Goal: Task Accomplishment & Management: Manage account settings

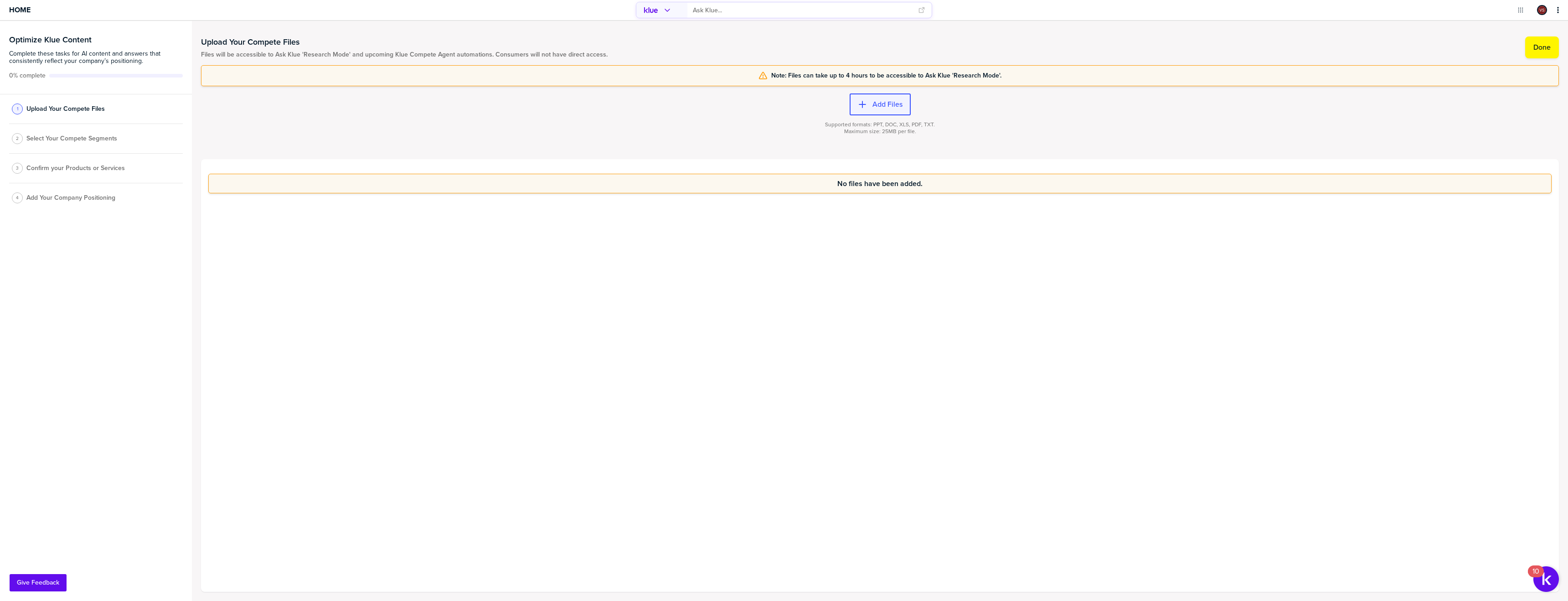
click at [882, 109] on button "Add Files" at bounding box center [880, 104] width 61 height 22
click at [881, 106] on label "Add Files" at bounding box center [887, 104] width 30 height 9
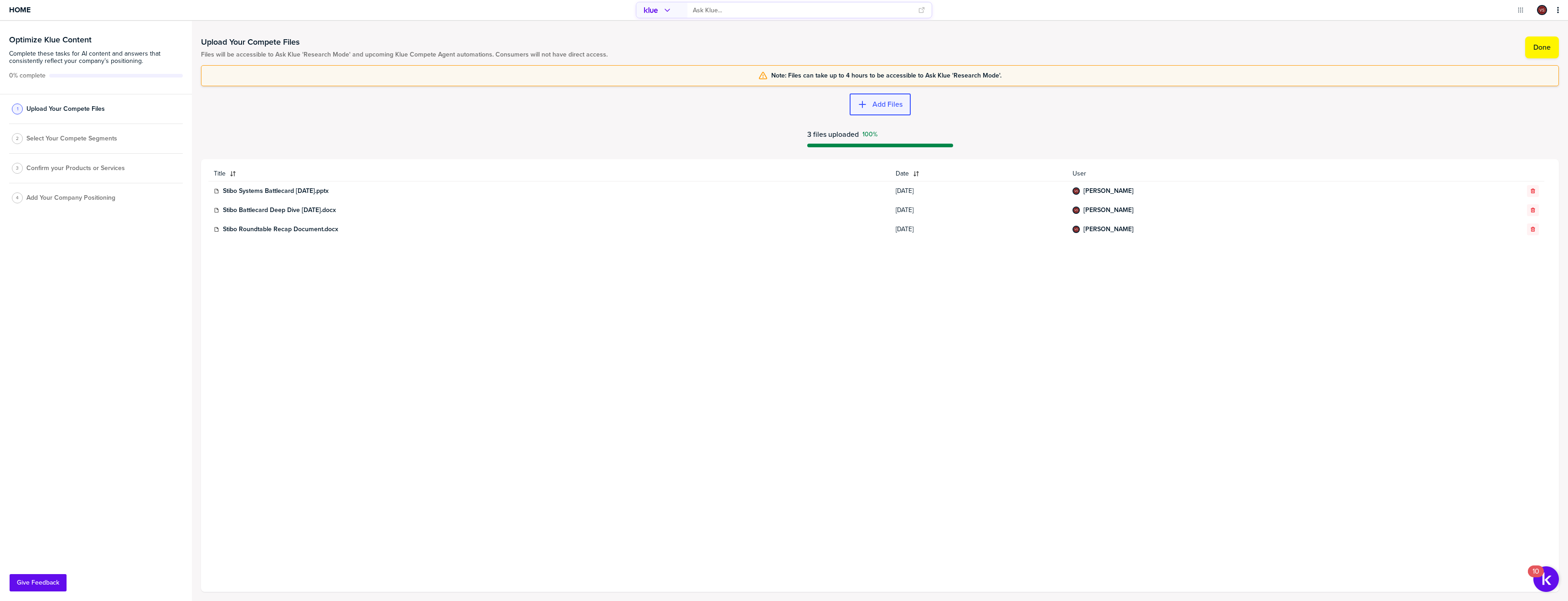
click at [900, 108] on label "Add Files" at bounding box center [887, 104] width 30 height 9
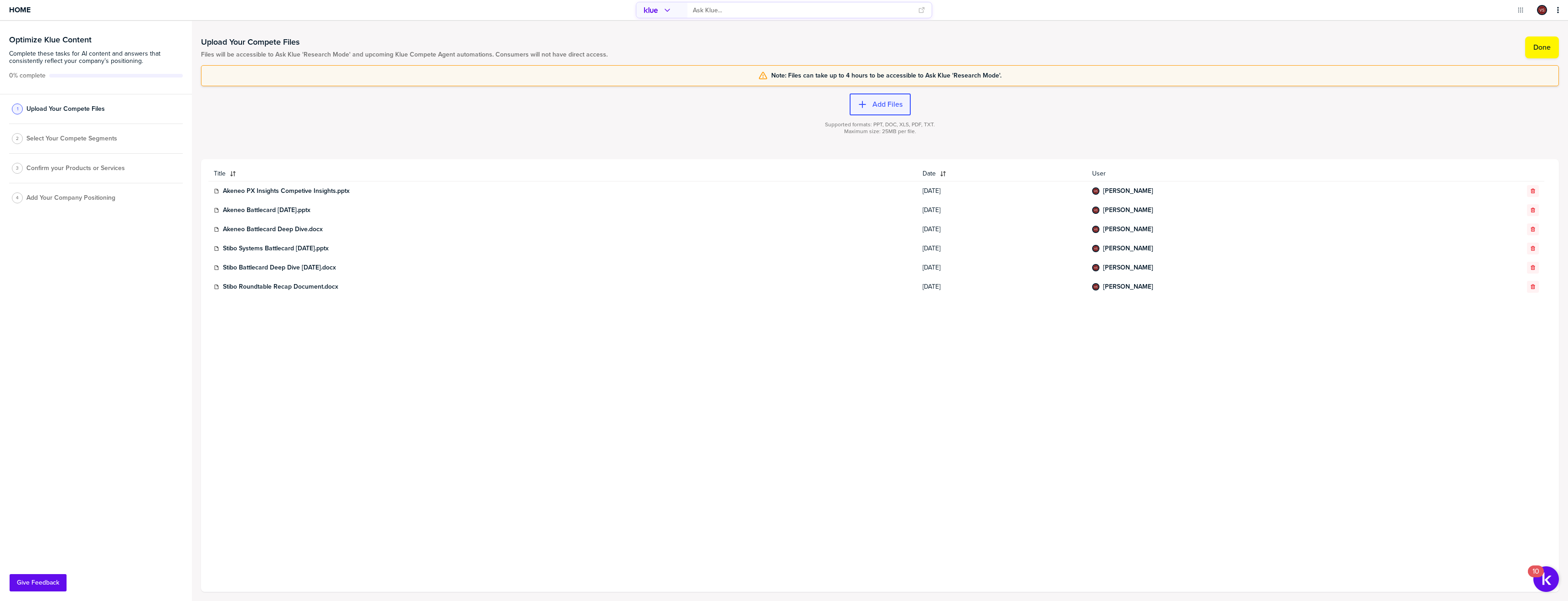
click at [867, 106] on div "button" at bounding box center [870, 104] width 6 height 9
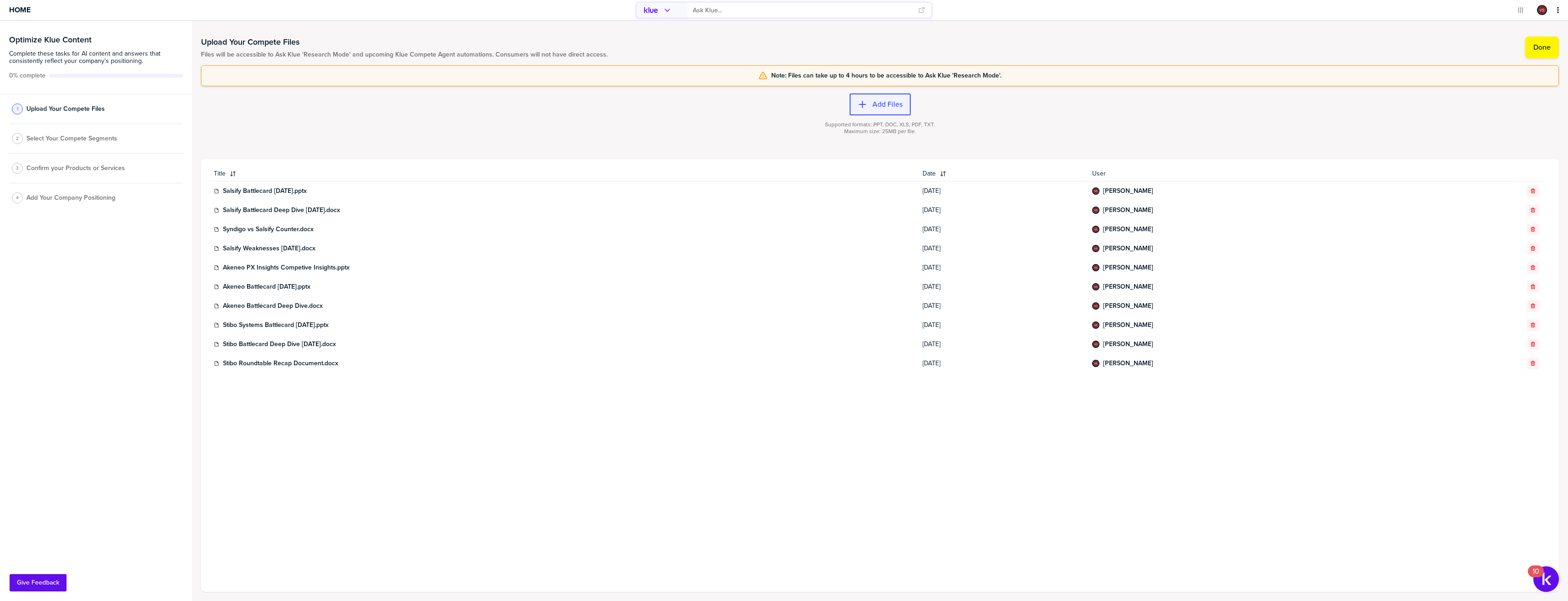
click at [876, 104] on label "Add Files" at bounding box center [887, 104] width 30 height 9
click at [1536, 53] on button "Done" at bounding box center [1542, 48] width 33 height 22
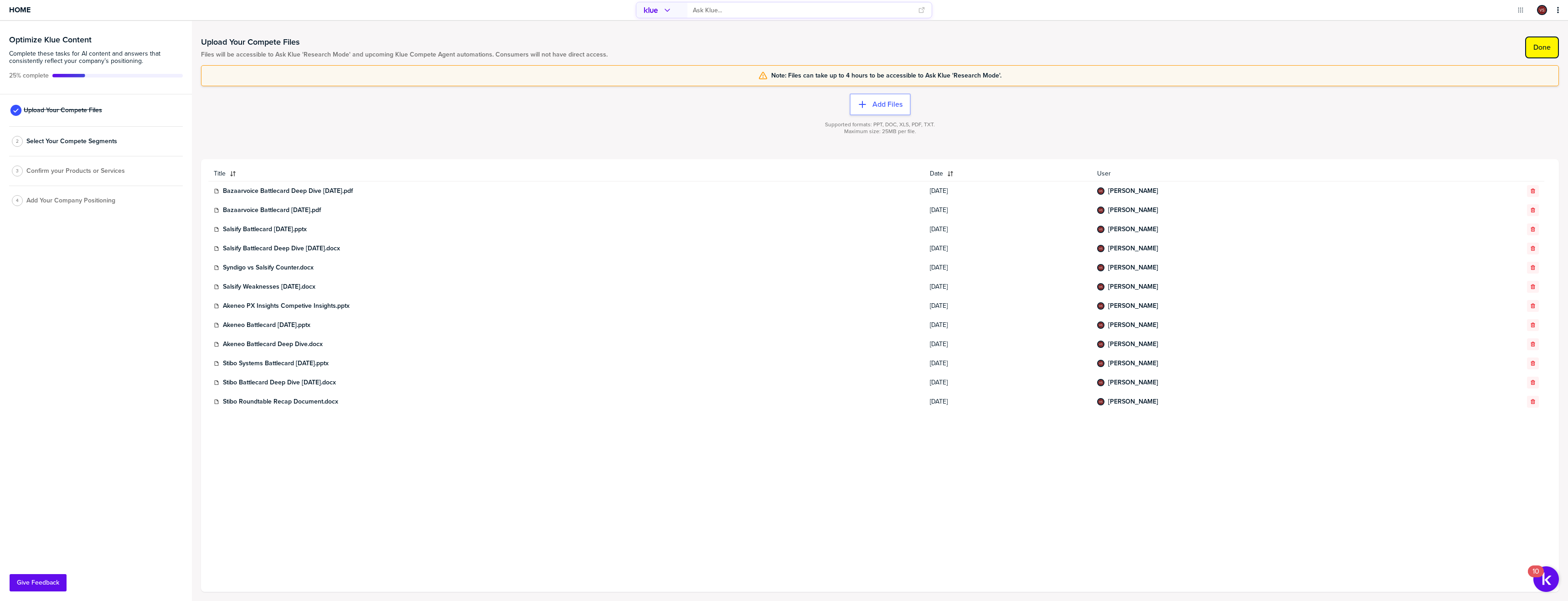
click at [1536, 43] on label "Done" at bounding box center [1542, 47] width 17 height 9
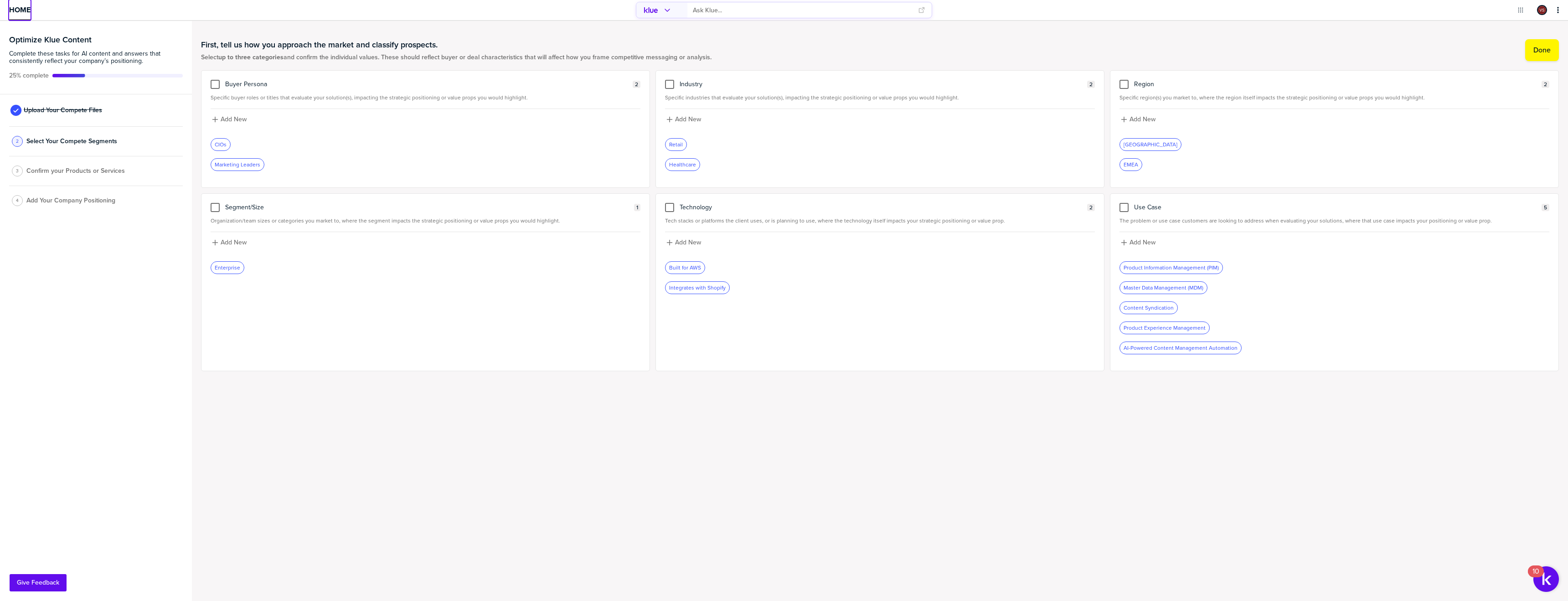
click at [26, 13] on span "Home" at bounding box center [20, 9] width 22 height 8
click at [216, 84] on div at bounding box center [215, 84] width 9 height 9
click at [215, 80] on input "checkbox" at bounding box center [215, 80] width 0 height 0
click at [216, 84] on icon at bounding box center [215, 84] width 3 height 3
click at [215, 80] on input "checkbox" at bounding box center [215, 80] width 0 height 0
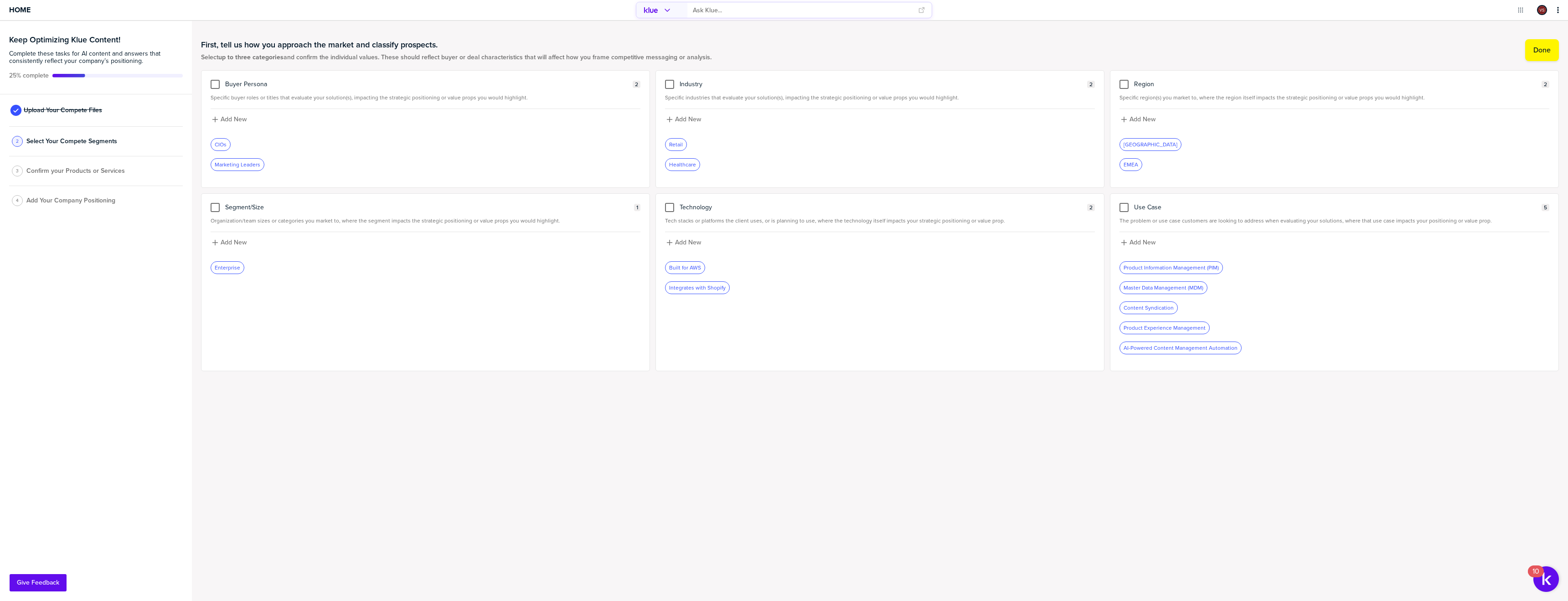
click at [94, 170] on span "Confirm your Products or Services" at bounding box center [76, 171] width 98 height 8
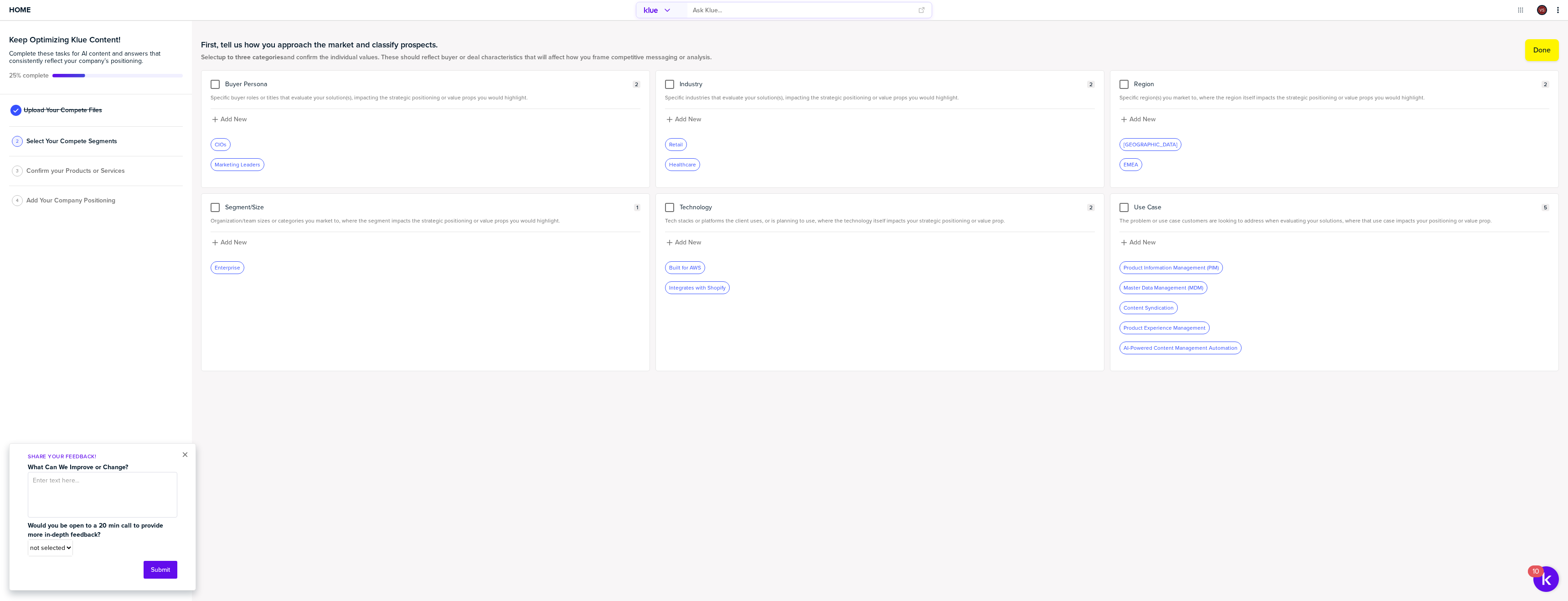
click at [83, 170] on span "Confirm your Products or Services" at bounding box center [76, 171] width 98 height 8
click at [187, 458] on button "×" at bounding box center [185, 454] width 7 height 11
click at [216, 87] on div at bounding box center [215, 84] width 9 height 9
click at [215, 80] on input "checkbox" at bounding box center [215, 80] width 0 height 0
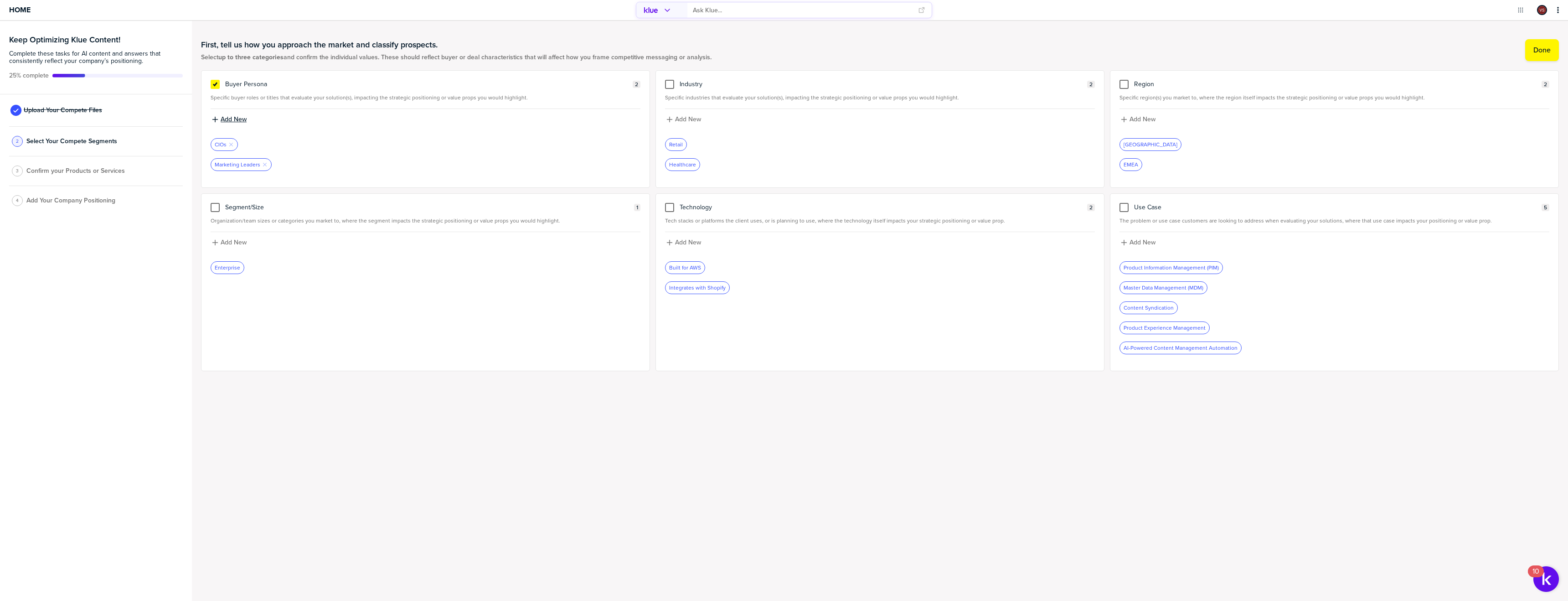
click at [219, 117] on div "button" at bounding box center [220, 119] width 2 height 8
click at [264, 124] on input at bounding box center [426, 123] width 430 height 17
type input "Chief Data Officer"
click at [250, 114] on button "Add New" at bounding box center [426, 119] width 430 height 10
click at [251, 118] on input at bounding box center [426, 123] width 430 height 17
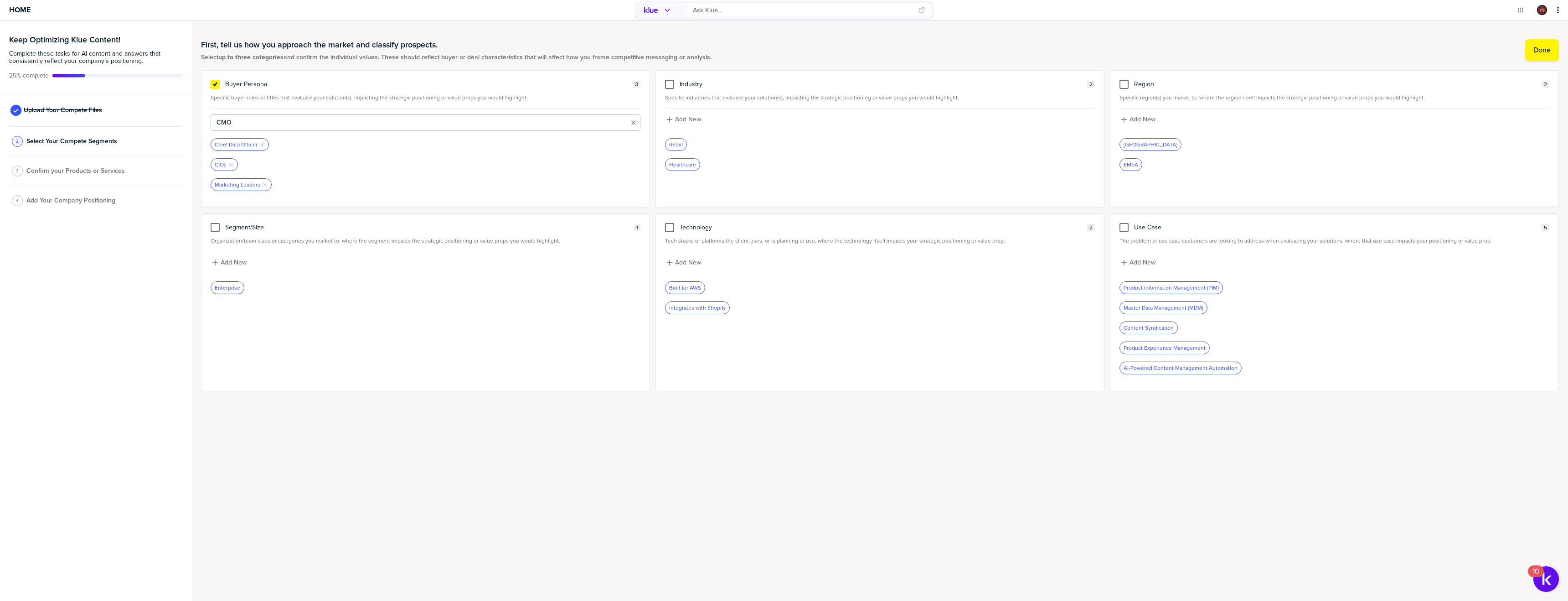
type input "CMO"
click at [241, 115] on button "Add New" at bounding box center [426, 119] width 430 height 10
click at [267, 126] on input at bounding box center [426, 123] width 430 height 17
type input "Head of Growth"
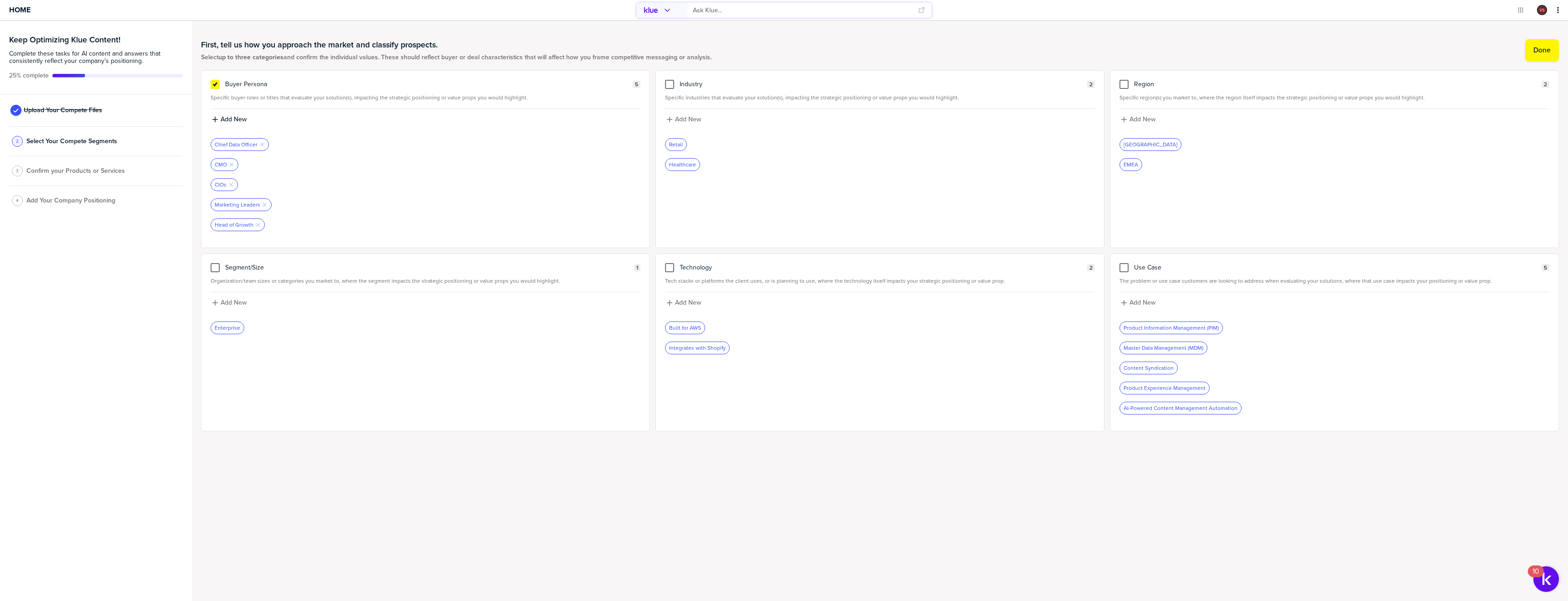
click at [237, 111] on div "Add New Chief Data Officer Remove Tag CMO Remove Tag CIOs Remove Tag Marketing …" at bounding box center [426, 173] width 430 height 129
click at [238, 118] on label "Add New" at bounding box center [233, 119] width 26 height 8
click at [342, 121] on input at bounding box center [426, 123] width 430 height 17
click at [218, 118] on input "Merchandising" at bounding box center [426, 123] width 430 height 17
type input "Head of Merchandising"
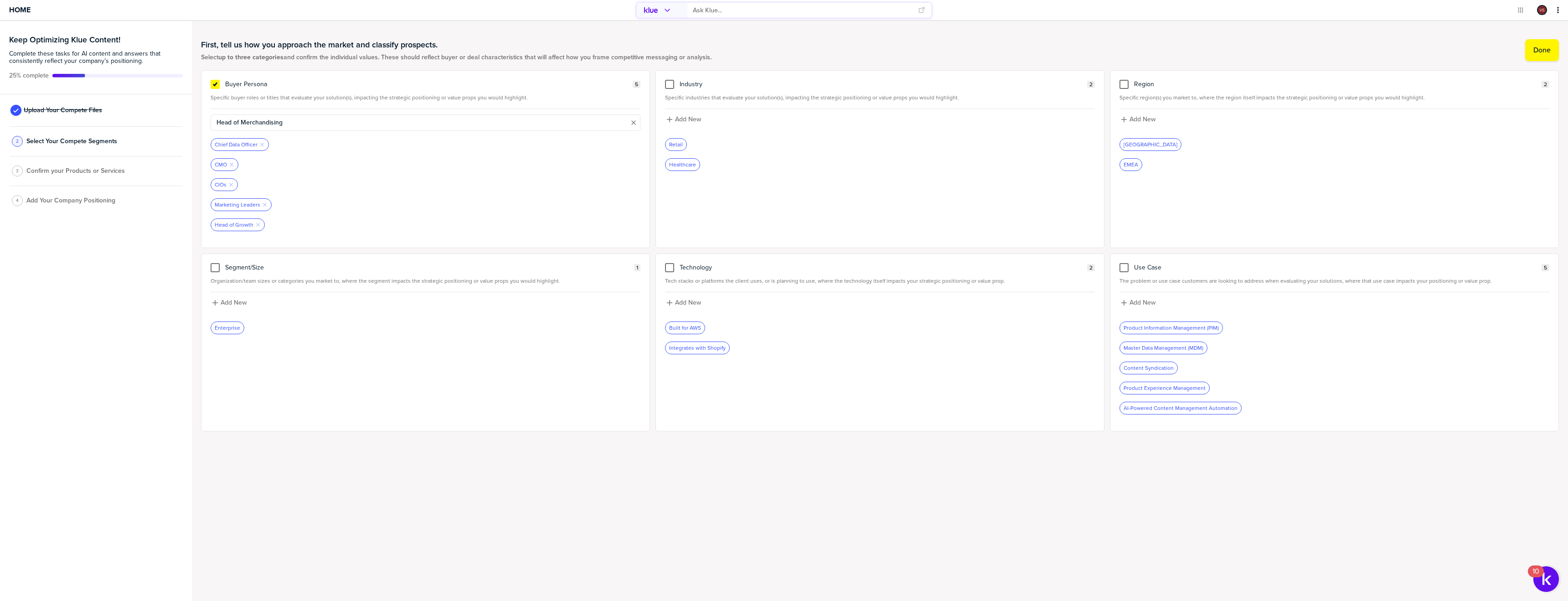
click at [404, 256] on div "Segment/Size 1 Organization/team sizes or categories you market to, where the s…" at bounding box center [425, 342] width 449 height 178
click at [241, 119] on label "Add New" at bounding box center [233, 119] width 26 height 8
click at [241, 119] on input at bounding box center [426, 123] width 430 height 17
type input "Head of Merchandising"
click at [679, 93] on div "Industry 2 Specific industries that evaluate your solution(s), impacting the st…" at bounding box center [880, 168] width 449 height 198
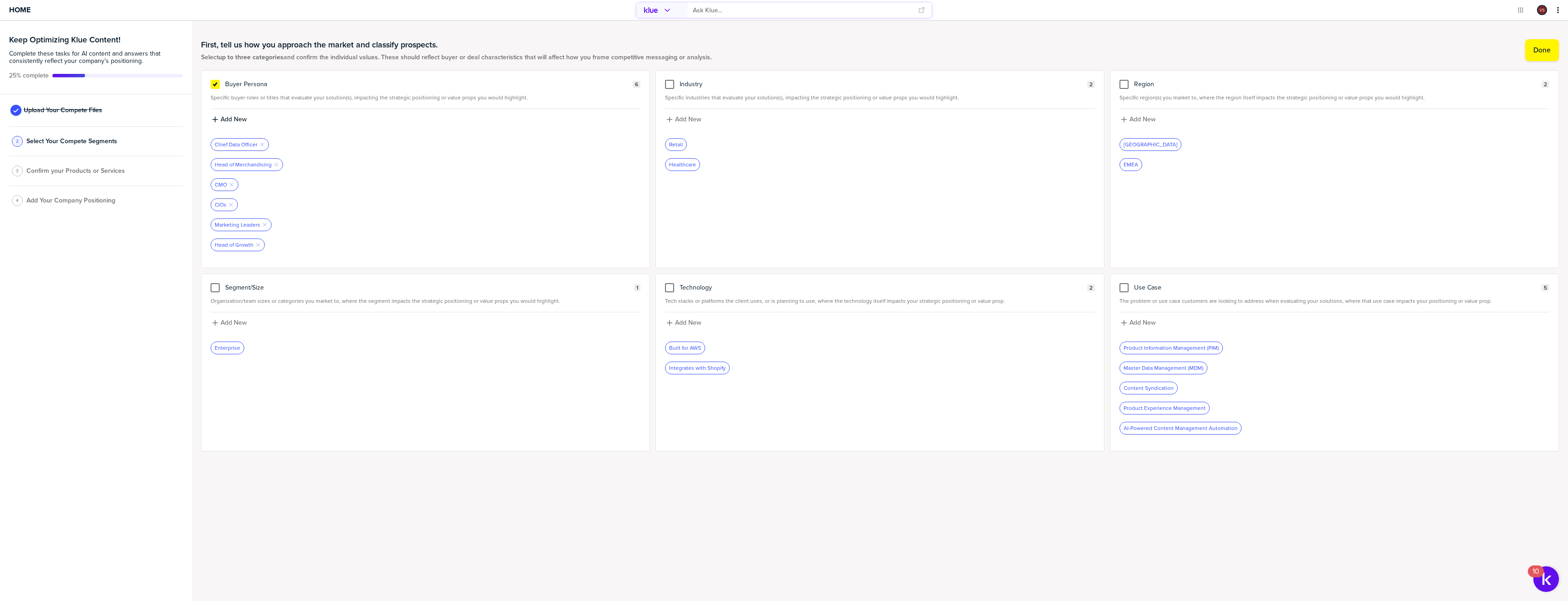
click at [674, 89] on div "Industry 2 Specific industries that evaluate your solution(s), impacting the st…" at bounding box center [880, 168] width 449 height 198
click at [673, 92] on div "Industry 2 Specific industries that evaluate your solution(s), impacting the st…" at bounding box center [880, 168] width 449 height 198
click at [672, 89] on div at bounding box center [669, 84] width 9 height 9
click at [670, 80] on input "checkbox" at bounding box center [670, 80] width 0 height 0
click at [669, 123] on icon "button" at bounding box center [669, 119] width 7 height 8
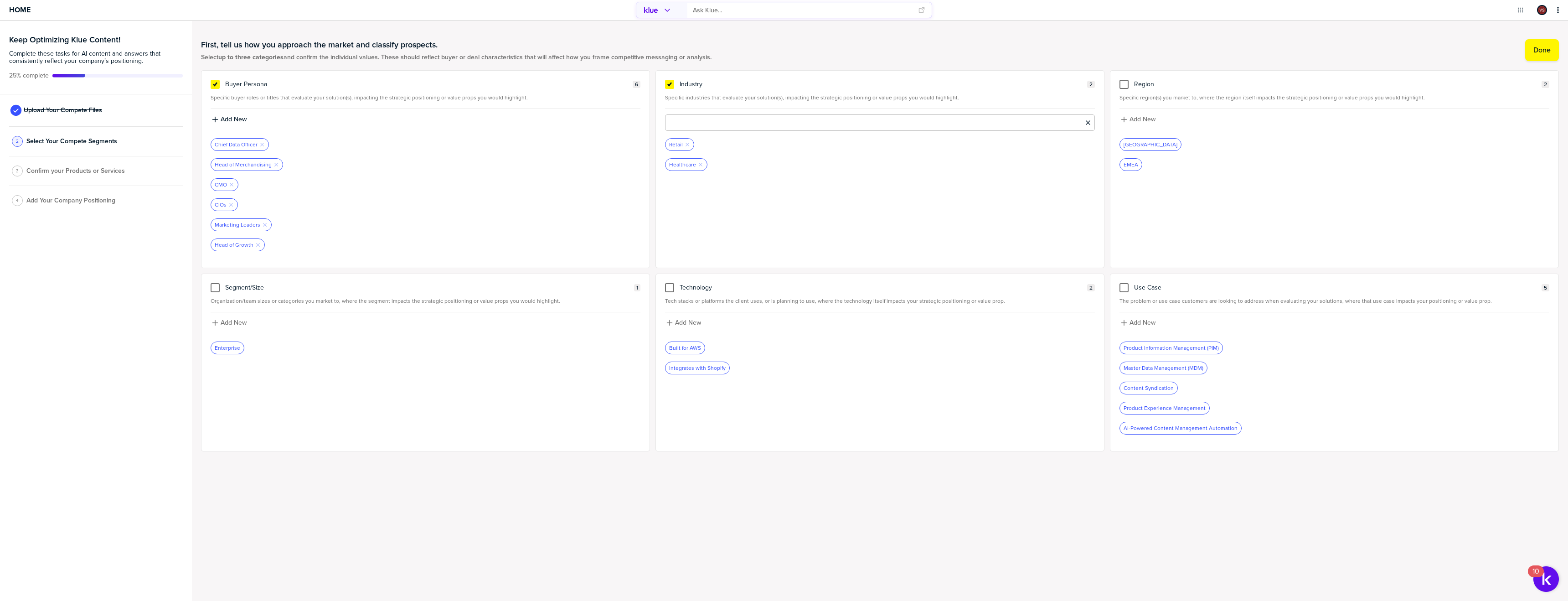
click at [680, 125] on input at bounding box center [880, 123] width 430 height 17
type input "Manufacturing"
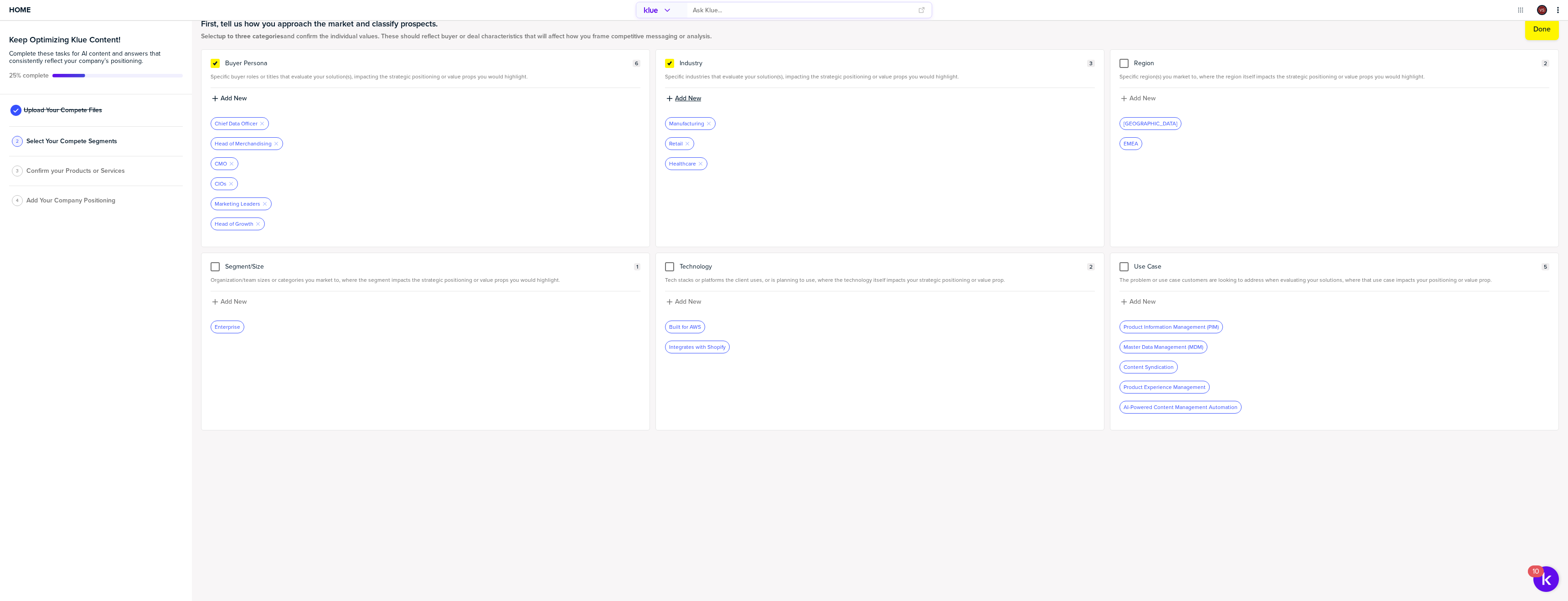
click at [686, 101] on label "Add New" at bounding box center [687, 98] width 26 height 8
click at [686, 101] on input at bounding box center [880, 102] width 430 height 17
type input "CPG"
click at [685, 99] on label "Add New" at bounding box center [687, 98] width 26 height 8
click at [685, 99] on input at bounding box center [880, 102] width 430 height 17
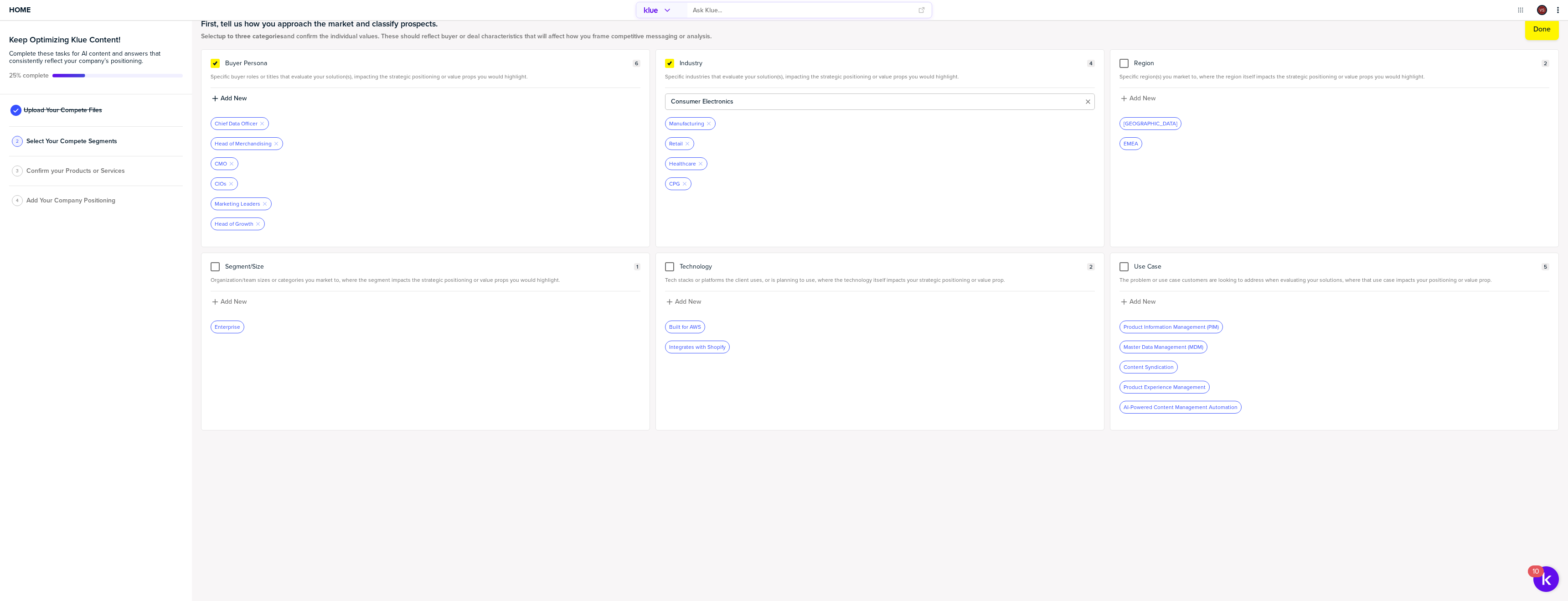
type input "Consumer Electronics"
click at [683, 100] on label "Add New" at bounding box center [687, 98] width 26 height 8
click at [683, 100] on input at bounding box center [880, 102] width 430 height 17
type input "Industrial Manufacturing"
click at [686, 101] on label "Add New" at bounding box center [687, 98] width 26 height 8
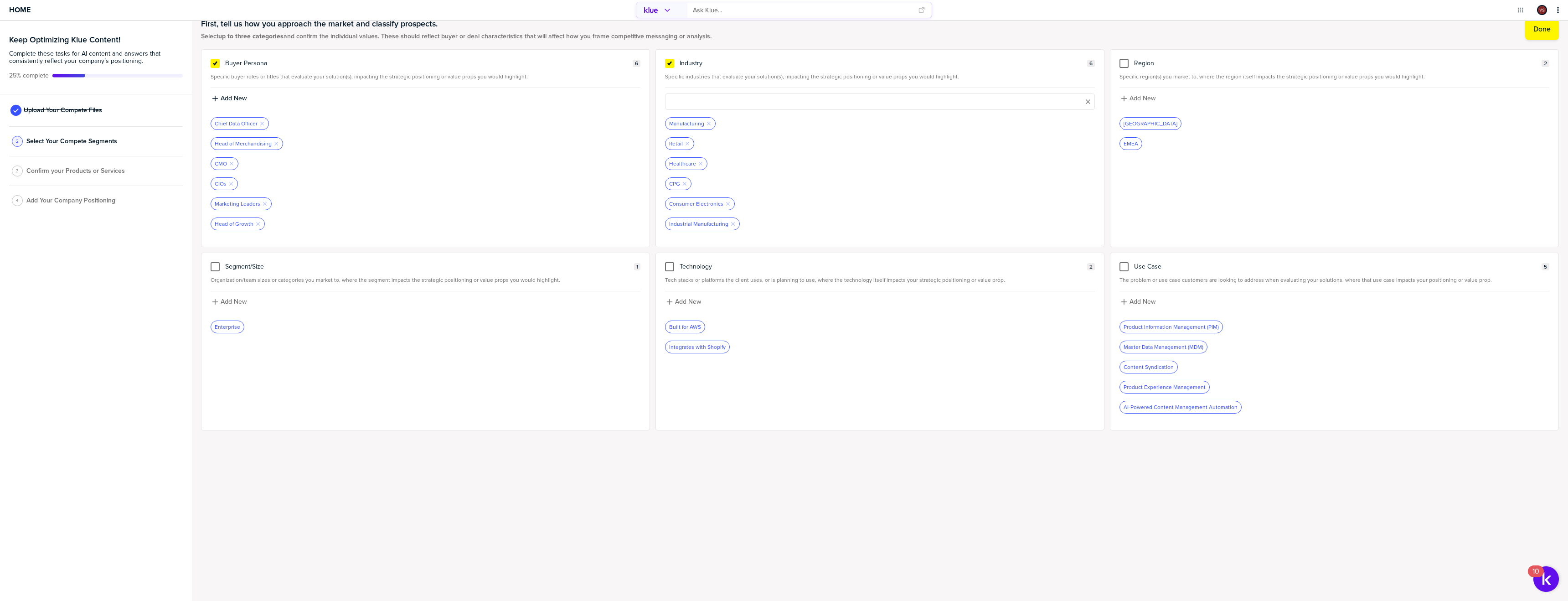
scroll to position [17, 0]
click at [686, 101] on input at bounding box center [880, 107] width 430 height 17
type input "Food Service"
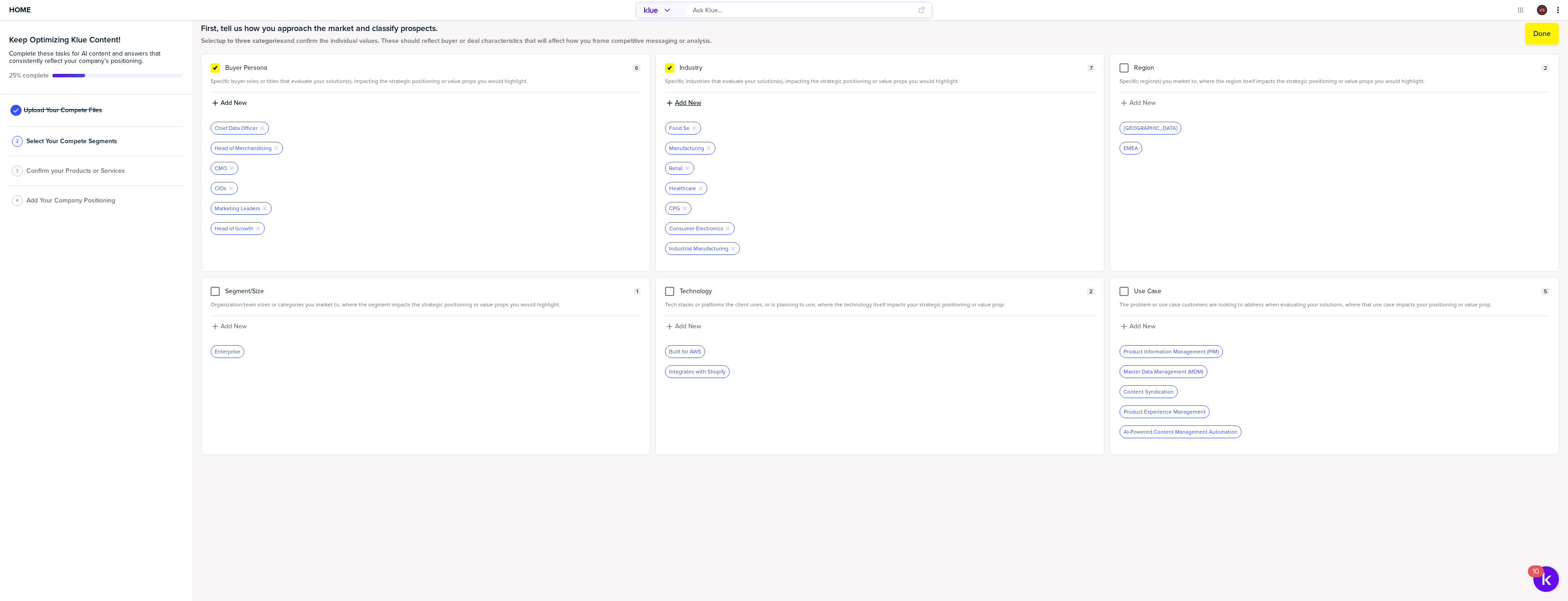
click at [687, 105] on label "Add New" at bounding box center [687, 103] width 26 height 8
click at [687, 105] on input at bounding box center [880, 107] width 430 height 17
type input "Sporting Goods"
click at [679, 105] on label "Add New" at bounding box center [687, 103] width 26 height 8
click at [679, 105] on input at bounding box center [880, 107] width 430 height 17
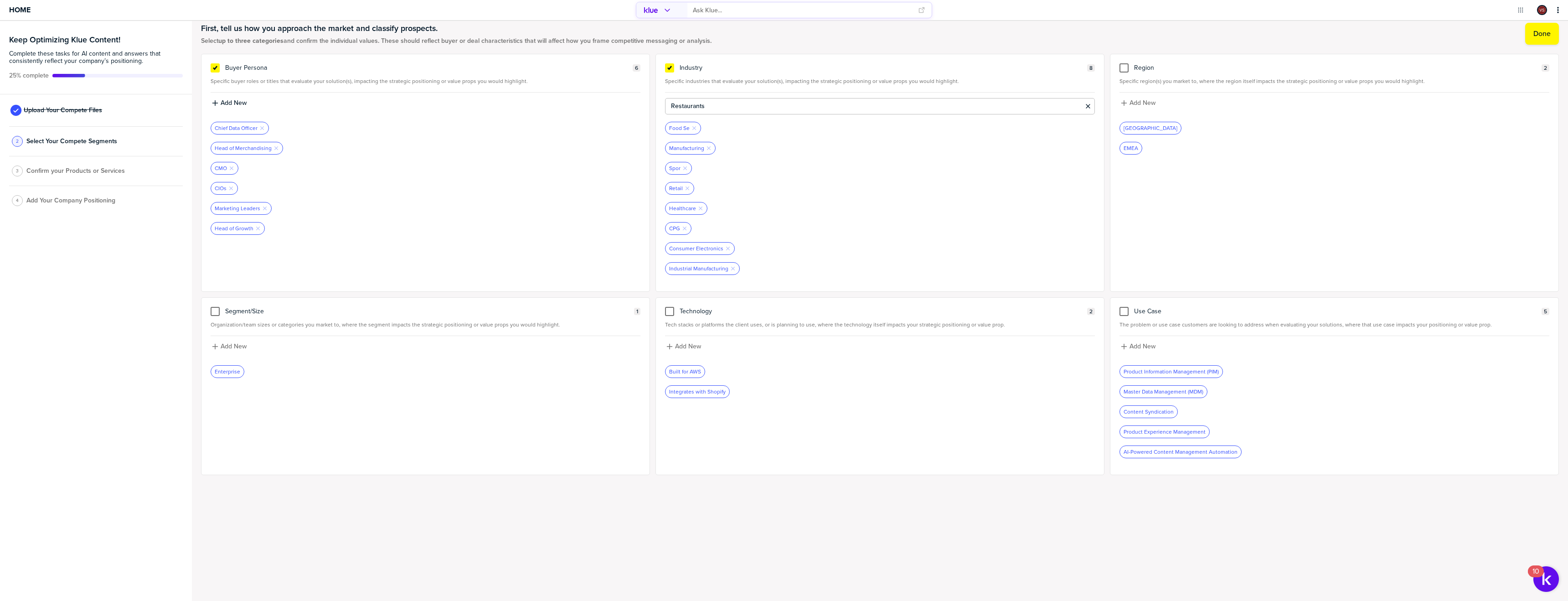
click at [769, 106] on input "Restaurants" at bounding box center [880, 107] width 430 height 17
type input "Restaurants & Operators"
click at [671, 104] on icon "button" at bounding box center [669, 103] width 7 height 8
click at [671, 104] on input at bounding box center [880, 107] width 430 height 17
type input "Automotive"
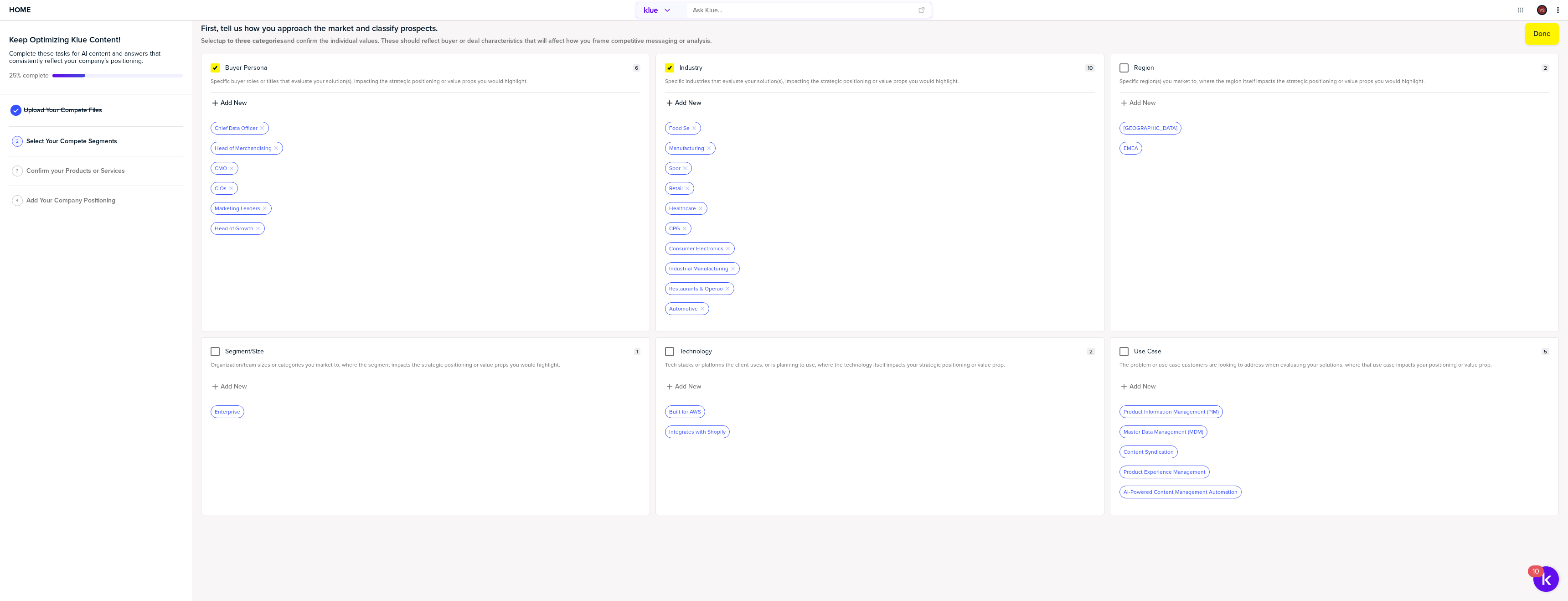
click at [1125, 73] on div "Region 2 Specific region(s) you market to, where the region itself impacts the …" at bounding box center [1334, 193] width 449 height 278
click at [1125, 69] on div at bounding box center [1124, 68] width 9 height 9
click at [1124, 63] on input "checkbox" at bounding box center [1124, 63] width 0 height 0
click at [1141, 103] on label "Add New" at bounding box center [1142, 103] width 26 height 8
click at [1141, 103] on input at bounding box center [1335, 107] width 430 height 17
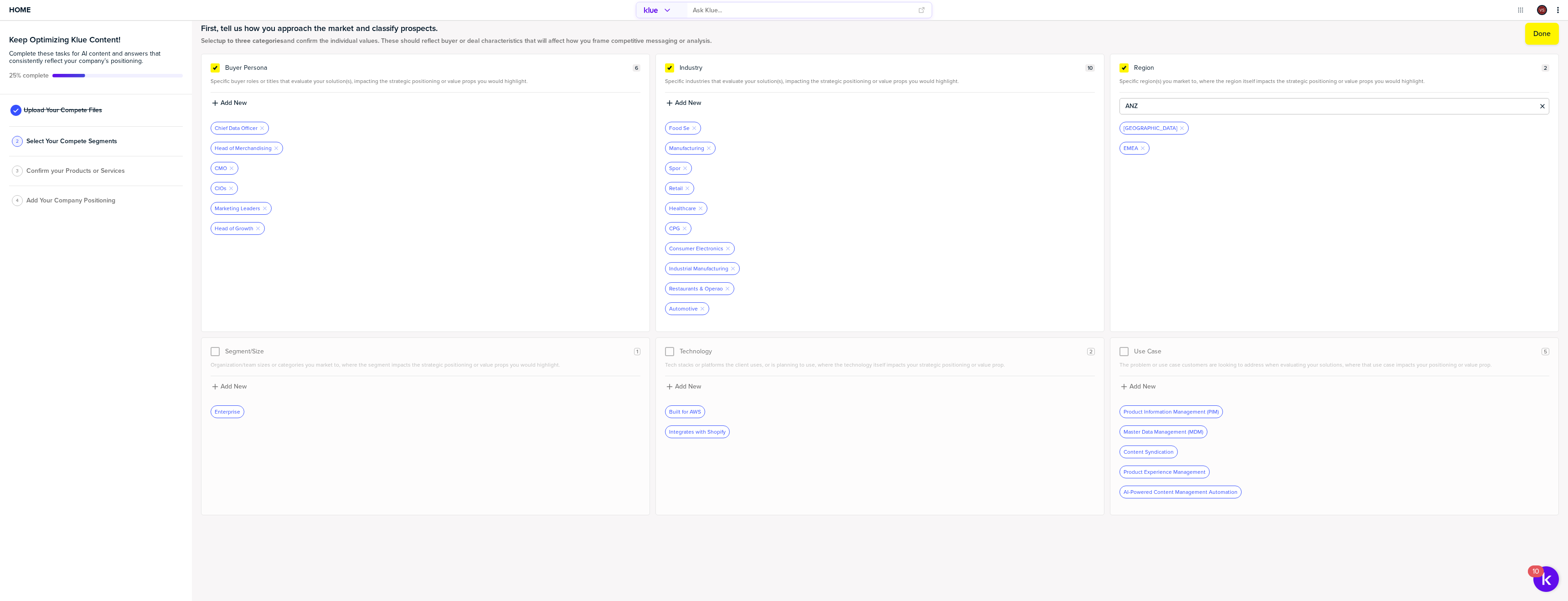
type input "ANZ"
click at [214, 359] on div "Segment/Size 1 Organization/team sizes or categories you market to, where the s…" at bounding box center [425, 426] width 449 height 178
click at [215, 349] on div at bounding box center [215, 351] width 9 height 9
click at [215, 351] on div at bounding box center [215, 351] width 9 height 9
click at [290, 368] on span "Organization/team sizes or categories you market to, where the segment impacts …" at bounding box center [426, 365] width 430 height 7
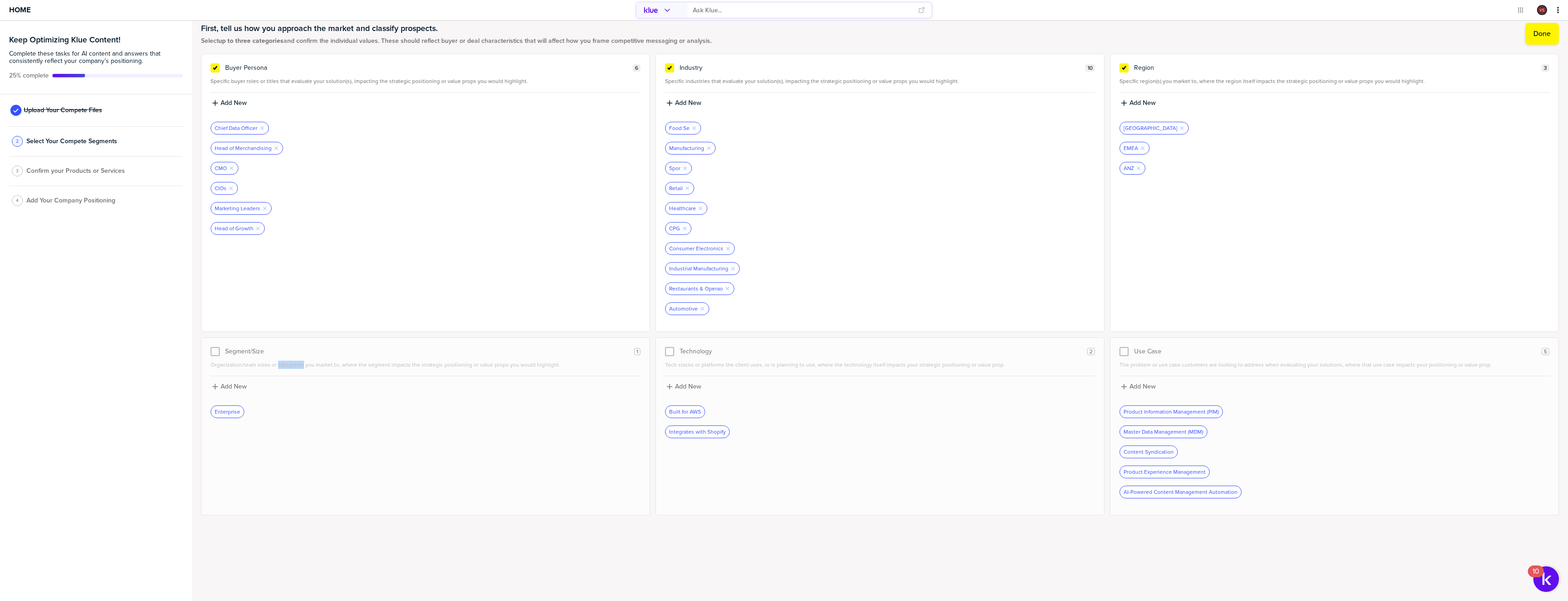
click at [290, 368] on span "Organization/team sizes or categories you market to, where the segment impacts …" at bounding box center [426, 365] width 430 height 7
click at [287, 368] on span "Organization/team sizes or categories you market to, where the segment impacts …" at bounding box center [426, 365] width 430 height 7
click at [219, 408] on div "Enterprise" at bounding box center [227, 412] width 32 height 12
click at [220, 393] on div "Add New" at bounding box center [426, 390] width 430 height 17
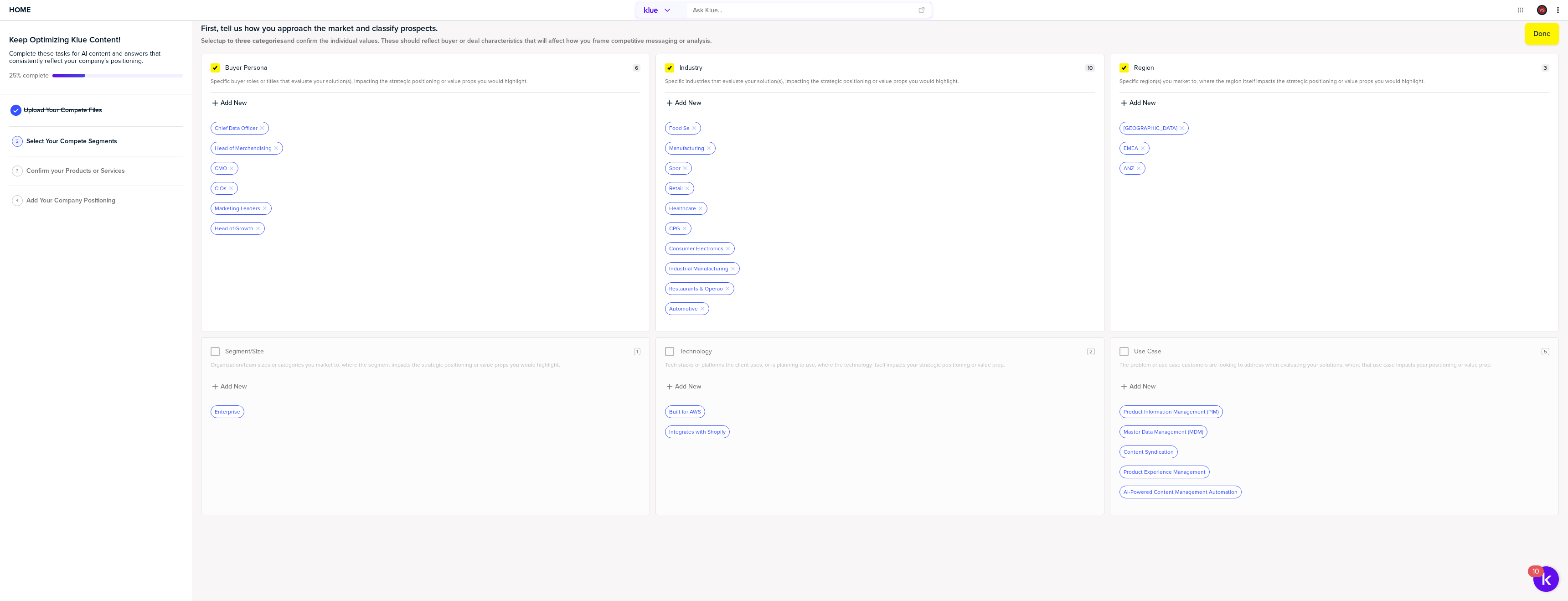
scroll to position [17, 0]
click at [1127, 358] on div "Use Case 5 The problem or use case customers are looking to address when evalua…" at bounding box center [1334, 425] width 449 height 178
click at [1126, 354] on div at bounding box center [1124, 351] width 9 height 9
click at [1541, 33] on button "Done" at bounding box center [1542, 29] width 33 height 22
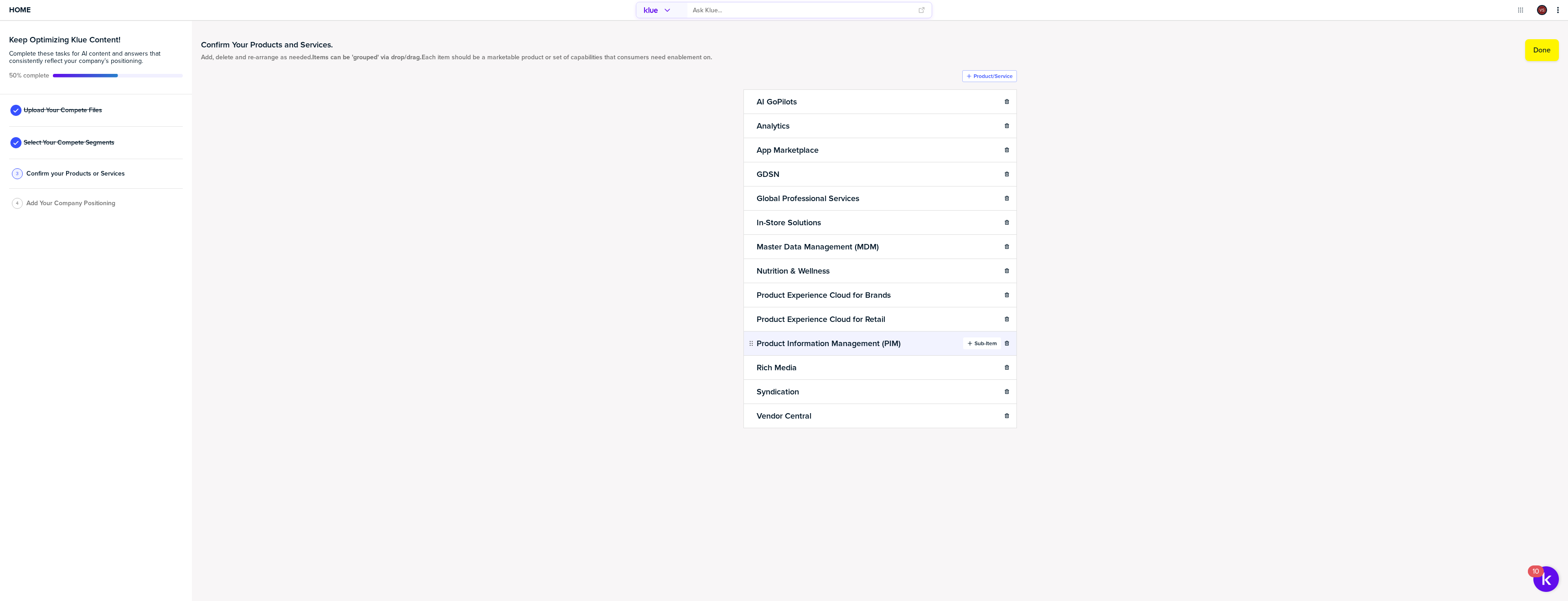
click at [971, 340] on div "Sub-Item" at bounding box center [982, 343] width 30 height 8
click at [971, 339] on button "Sub-Item" at bounding box center [981, 343] width 37 height 12
click at [1079, 268] on div "Confirm Your Products and Services. Add, delete and re-arrange as needed. Items…" at bounding box center [880, 253] width 1358 height 445
click at [1534, 55] on button "Done" at bounding box center [1542, 50] width 33 height 22
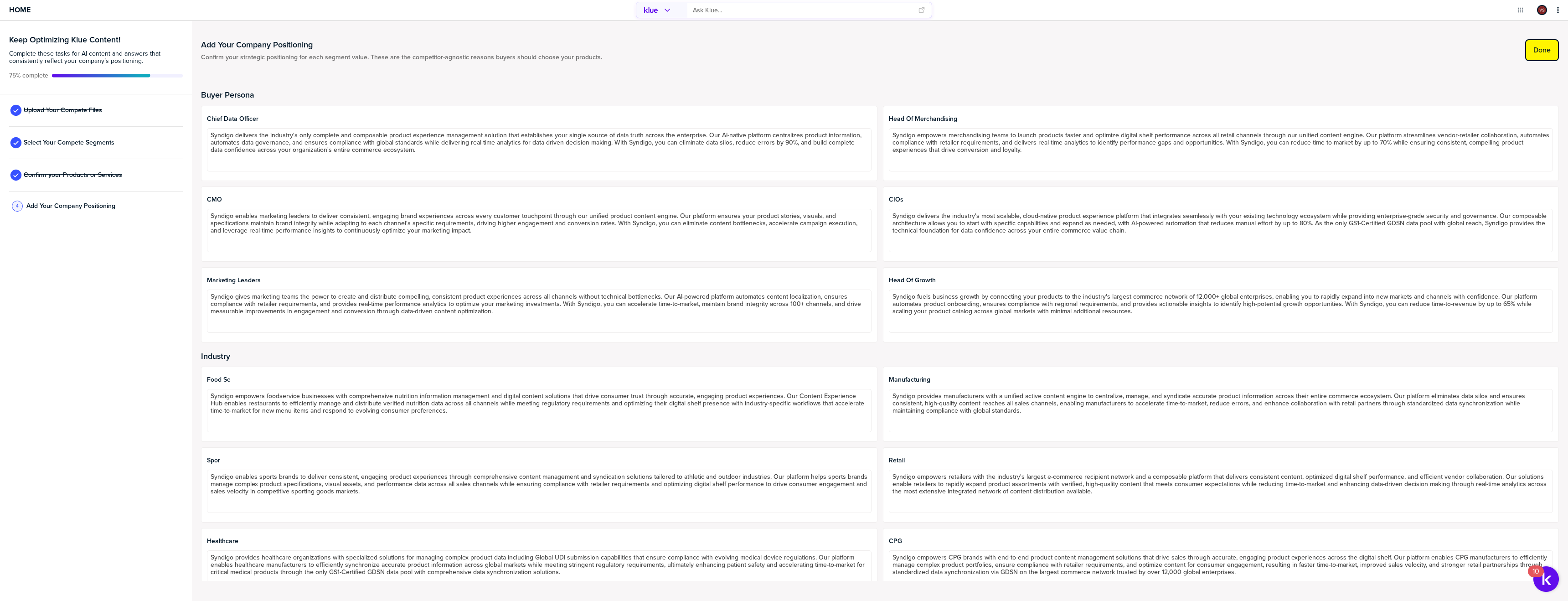
click at [1543, 53] on label "Done" at bounding box center [1542, 50] width 17 height 9
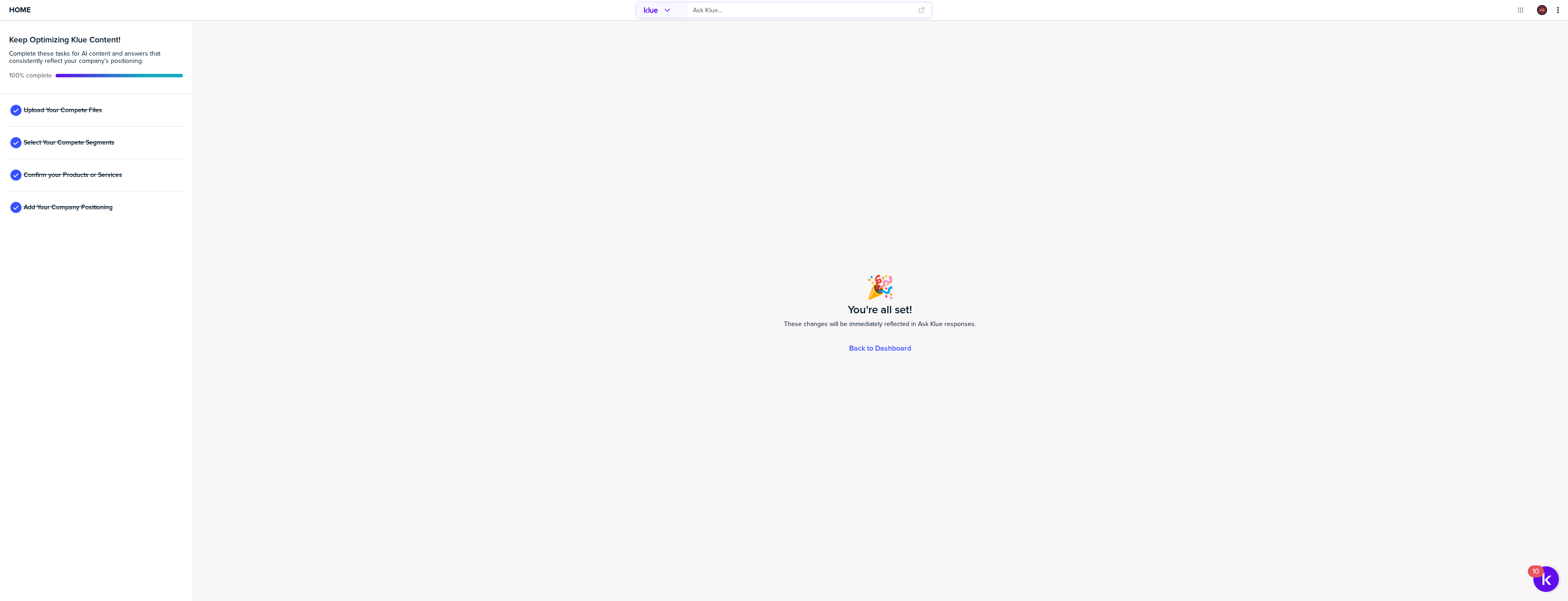
click at [871, 353] on div "🎉 You're all set! These changes will be immediately reflected in Ask Klue respo…" at bounding box center [880, 311] width 1376 height 580
click at [872, 349] on link "Back to Dashboard" at bounding box center [880, 348] width 62 height 8
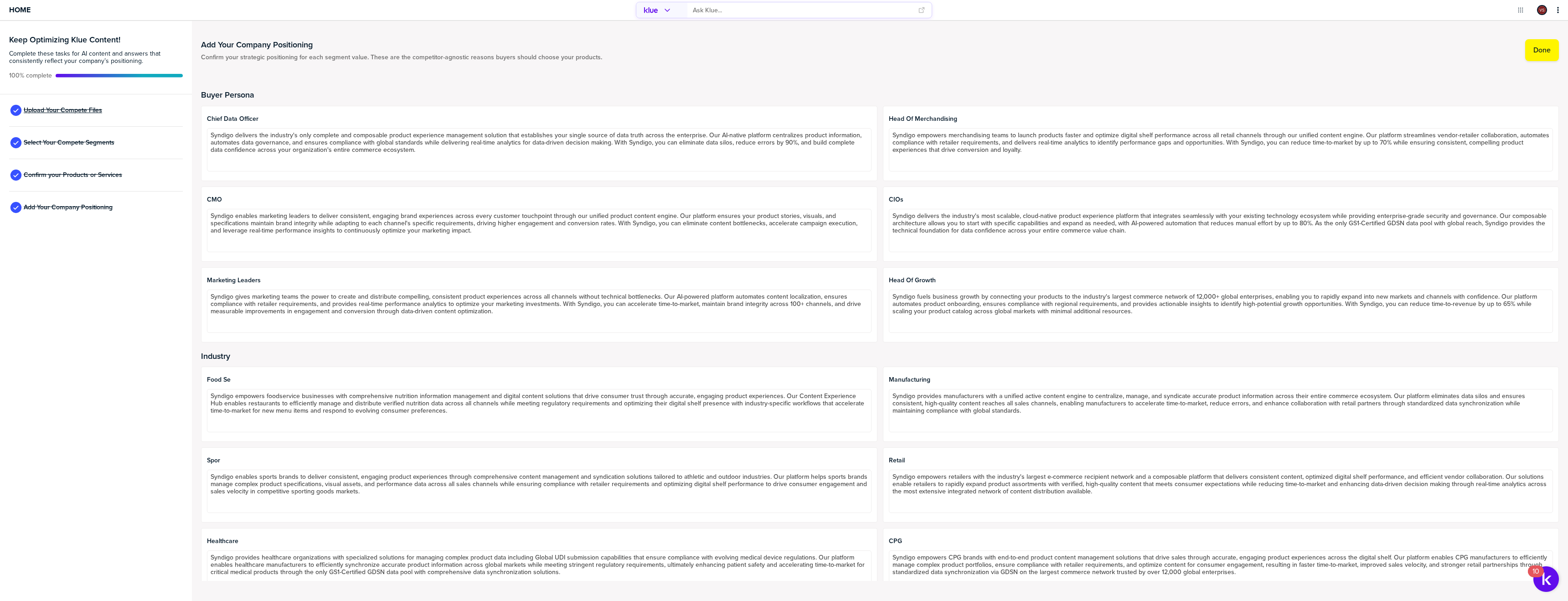
click at [70, 112] on span "Upload Your Compete Files" at bounding box center [62, 110] width 78 height 8
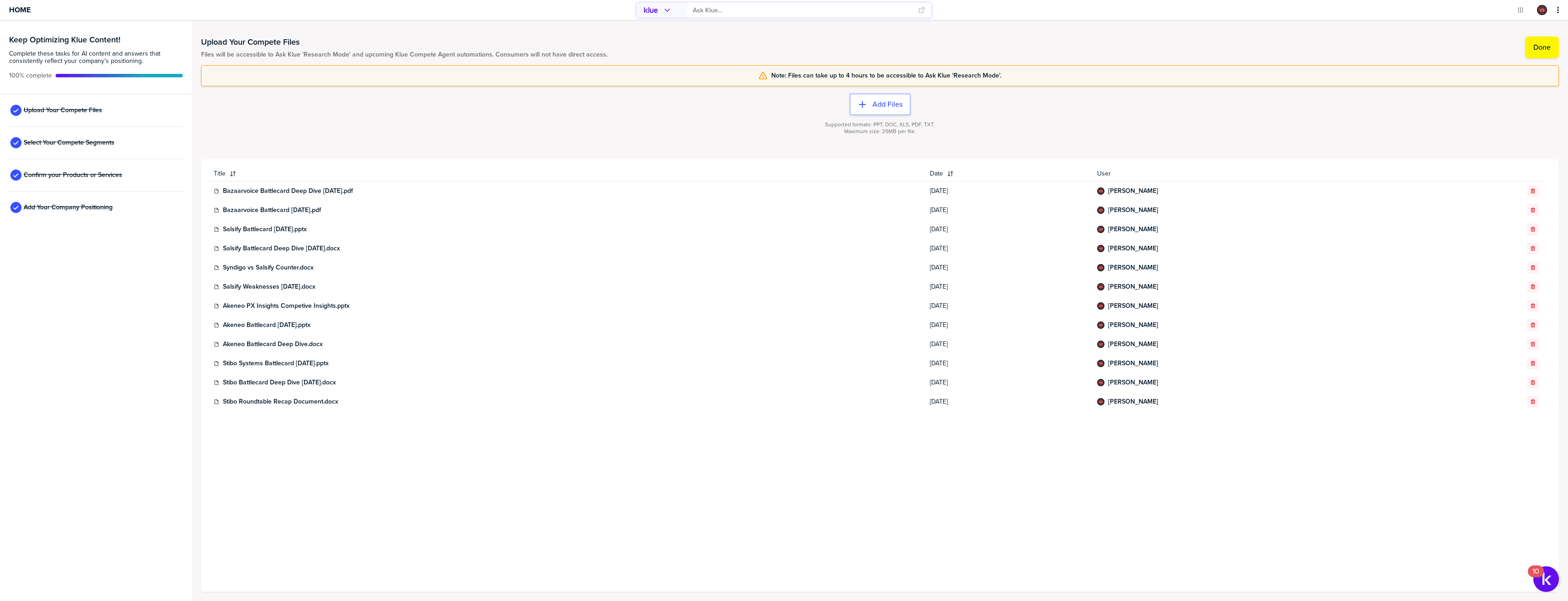
click at [31, 9] on div "Home" at bounding box center [262, 10] width 523 height 20
click at [21, 9] on span "Home" at bounding box center [20, 9] width 22 height 8
